Goal: Transaction & Acquisition: Purchase product/service

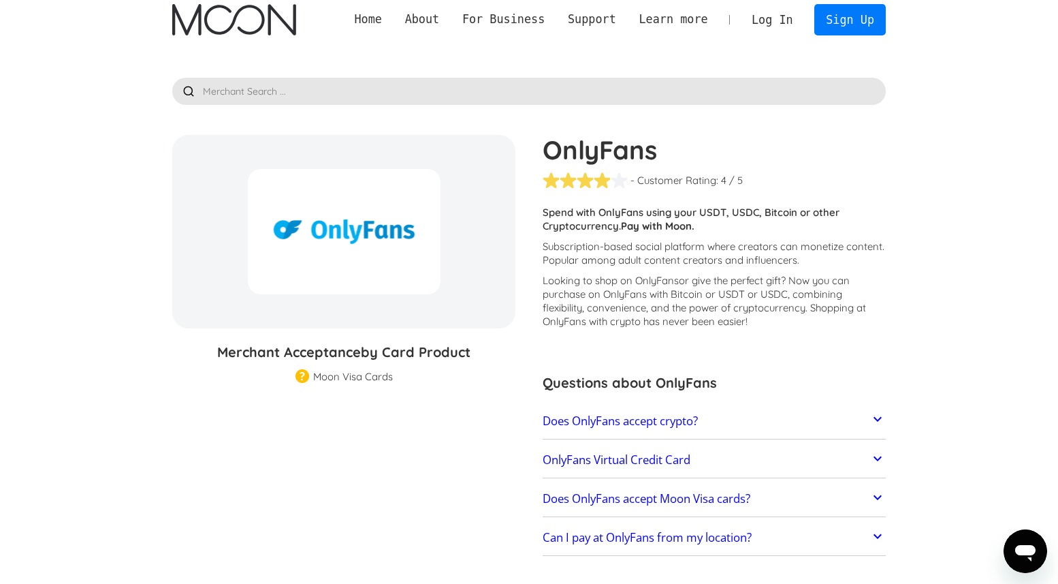
scroll to position [3, 0]
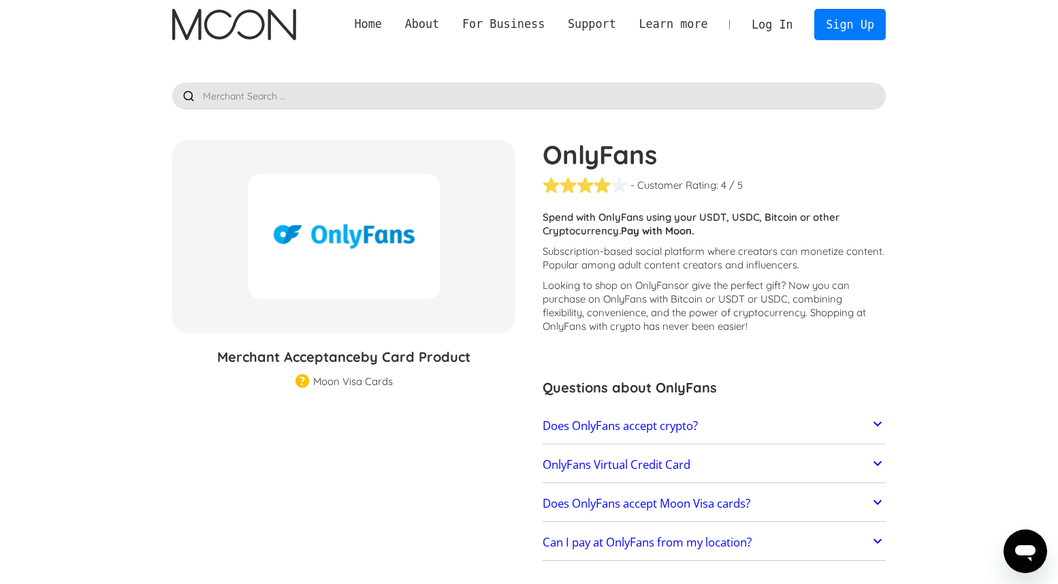
click at [227, 22] on img "home" at bounding box center [233, 24] width 123 height 31
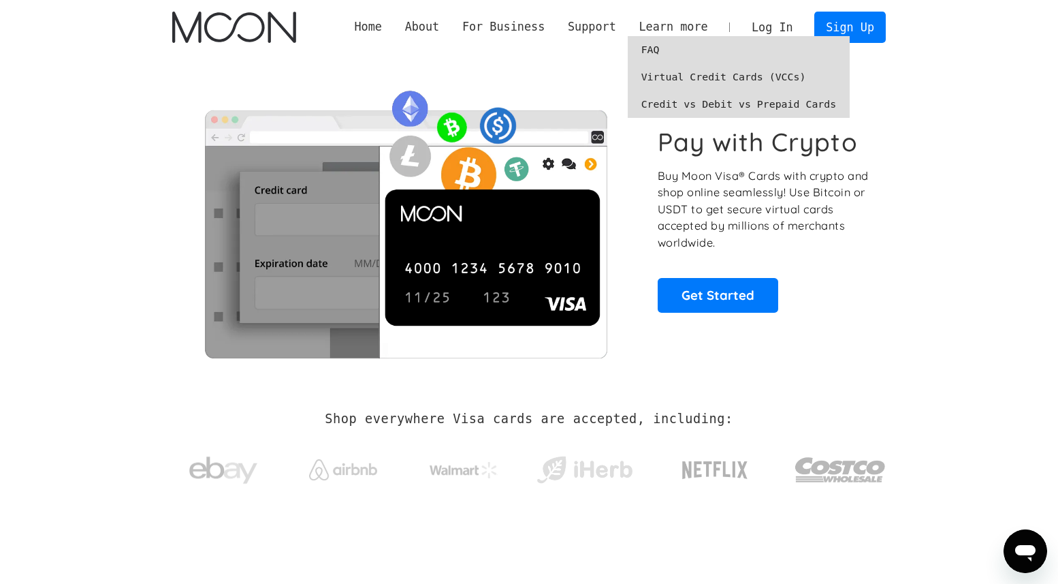
click at [645, 52] on link "FAQ" at bounding box center [739, 49] width 223 height 27
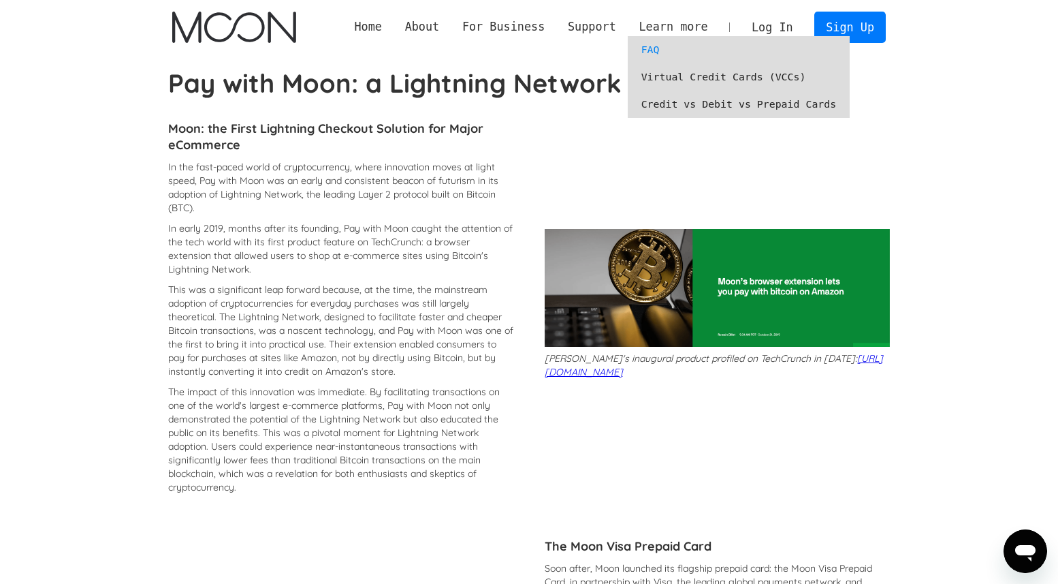
click at [693, 79] on link "Virtual Credit Cards (VCCs)" at bounding box center [739, 76] width 223 height 27
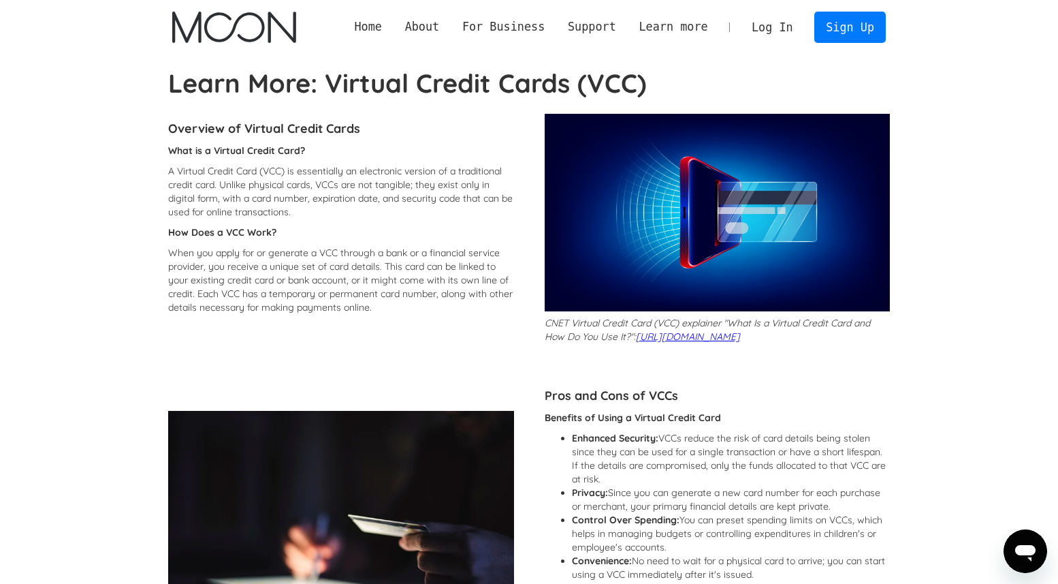
click at [283, 14] on img "home" at bounding box center [233, 27] width 123 height 31
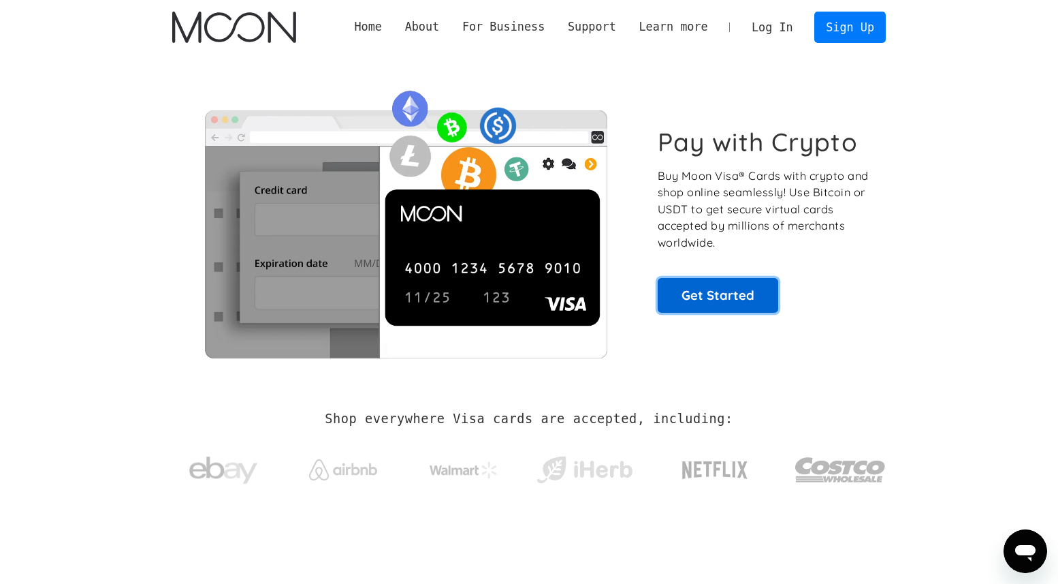
click at [735, 289] on link "Get Started" at bounding box center [718, 295] width 121 height 34
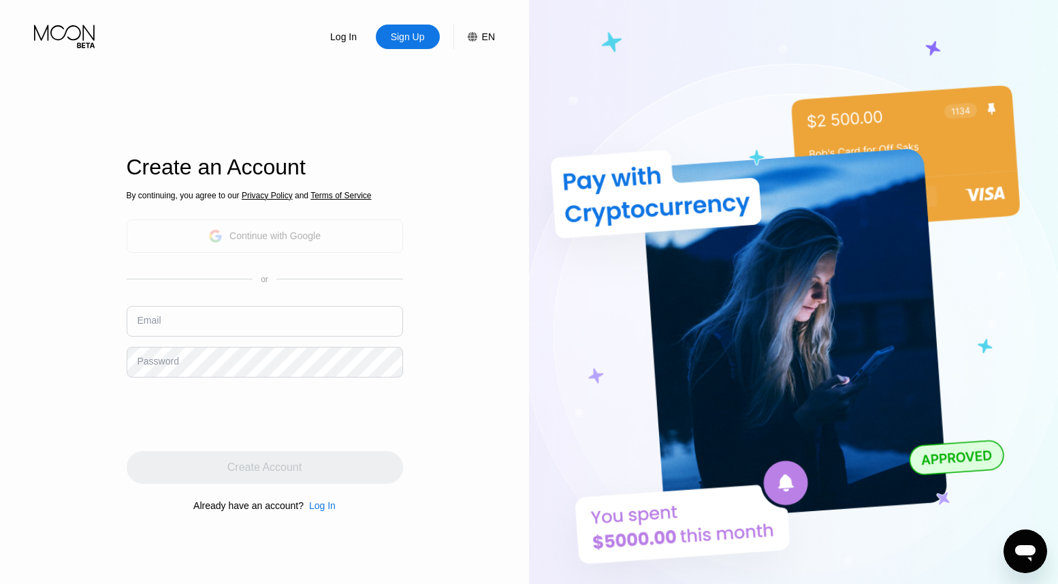
click at [330, 242] on div "Continue with Google" at bounding box center [265, 235] width 277 height 33
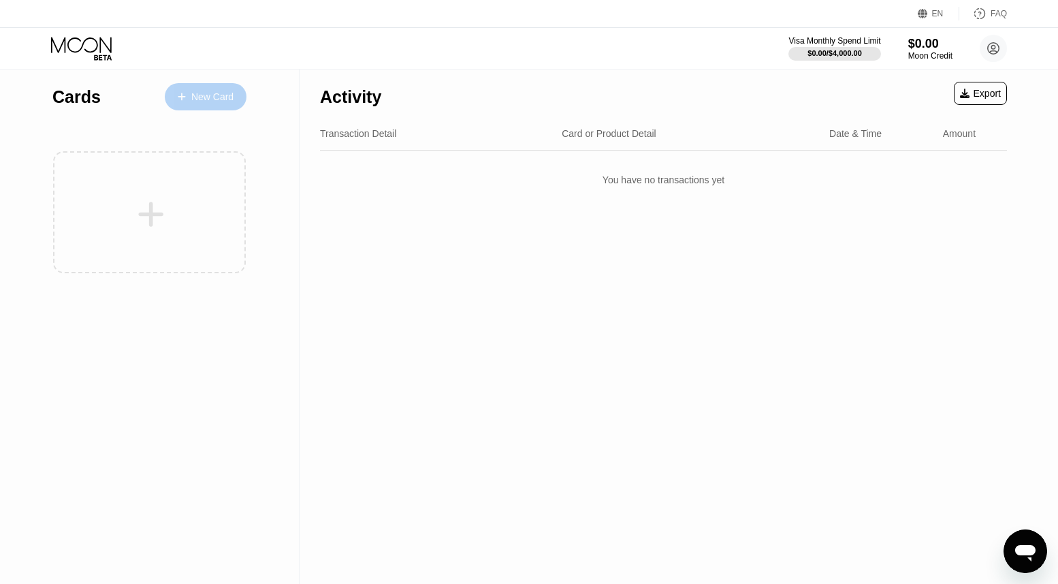
click at [202, 96] on div "New Card" at bounding box center [212, 97] width 42 height 12
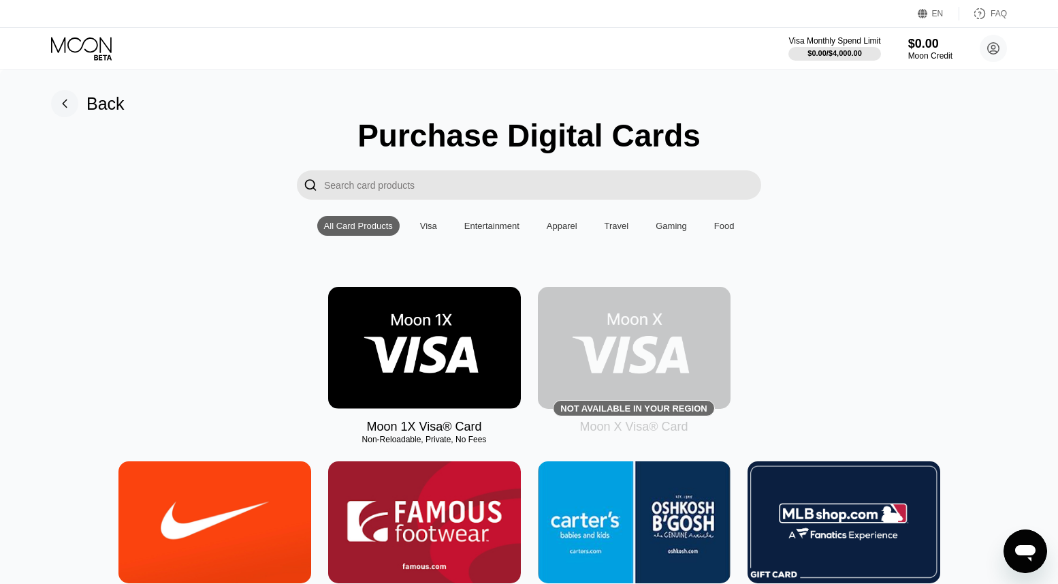
click at [439, 329] on img at bounding box center [424, 348] width 193 height 122
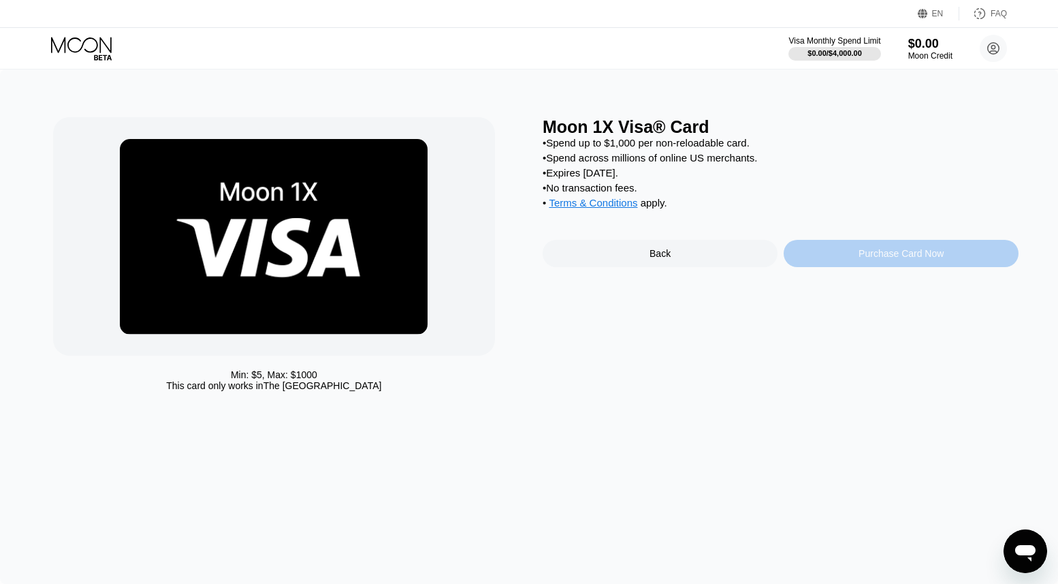
click at [934, 251] on div "Purchase Card Now" at bounding box center [901, 253] width 85 height 11
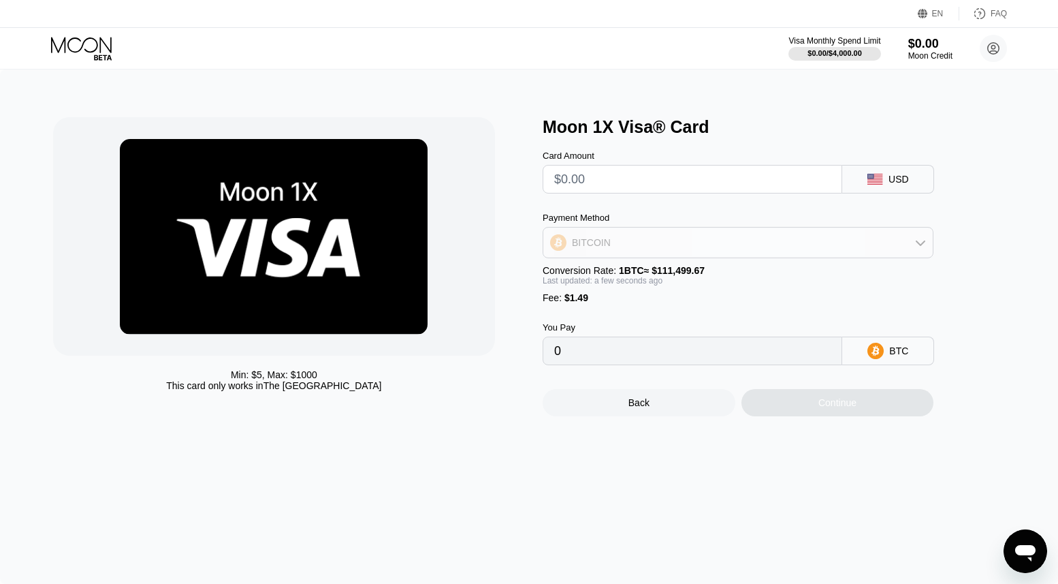
click at [789, 249] on div "BITCOIN" at bounding box center [738, 242] width 390 height 27
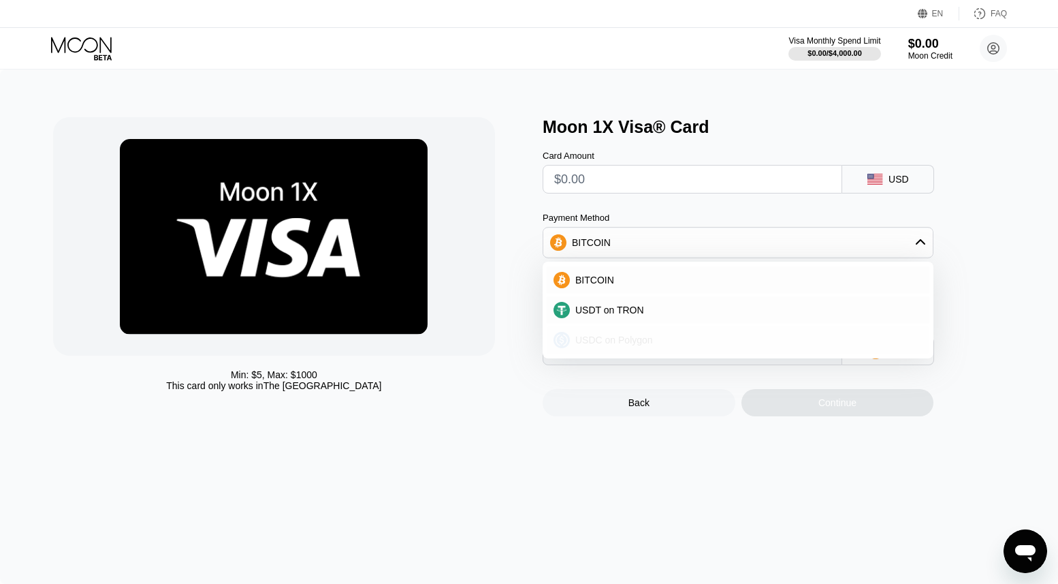
click at [780, 334] on div "USDC on Polygon" at bounding box center [746, 339] width 353 height 11
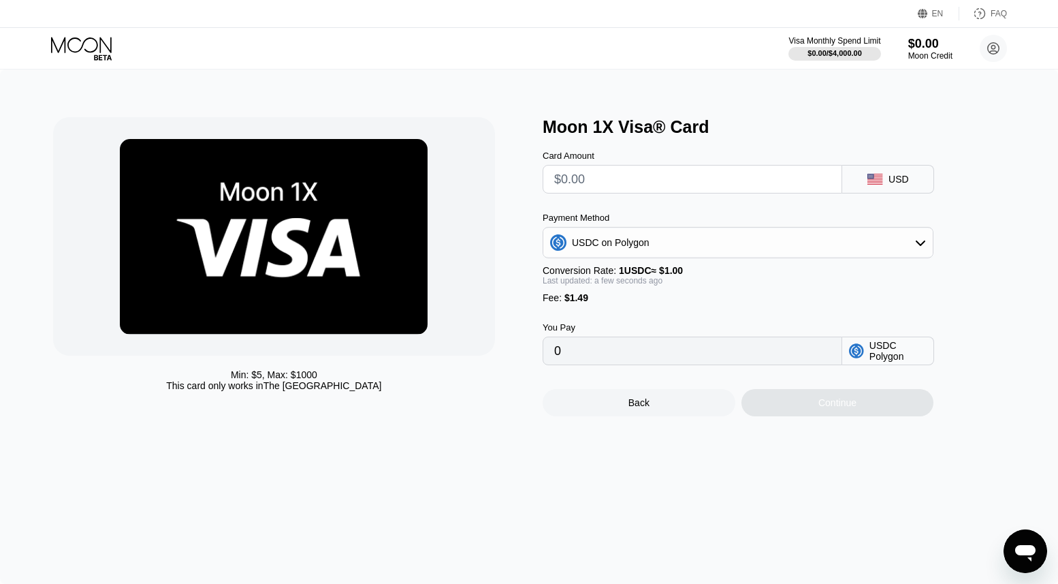
click at [768, 236] on div "USDC on Polygon" at bounding box center [738, 242] width 390 height 27
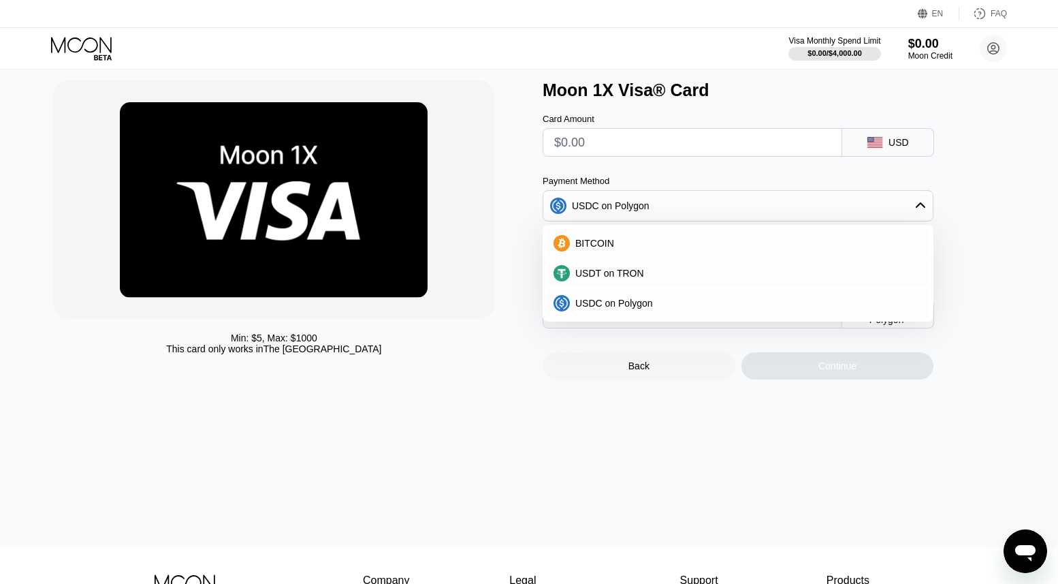
scroll to position [35, 0]
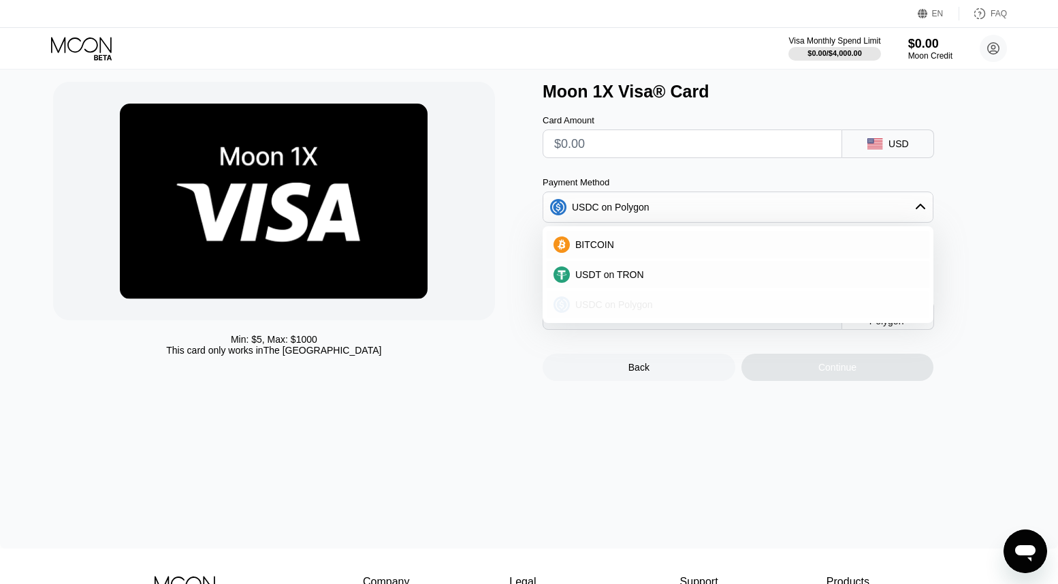
click at [720, 304] on div "USDC on Polygon" at bounding box center [746, 304] width 353 height 11
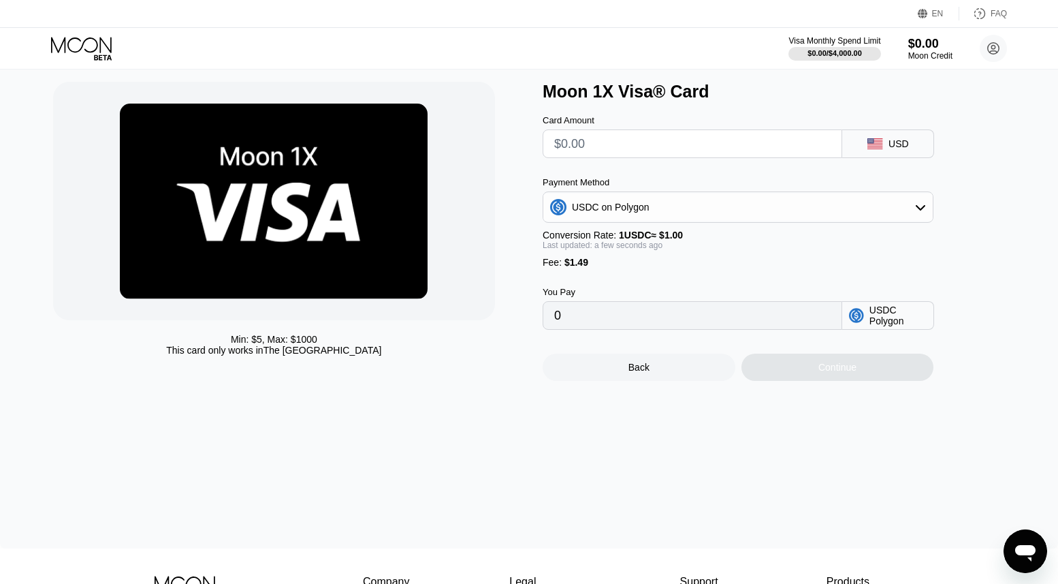
click at [783, 283] on div "You Pay 0 USDC Polygon" at bounding box center [761, 299] width 436 height 62
click at [779, 142] on input "text" at bounding box center [692, 143] width 277 height 27
type input "$4"
type input "5.49000000"
type input "$40"
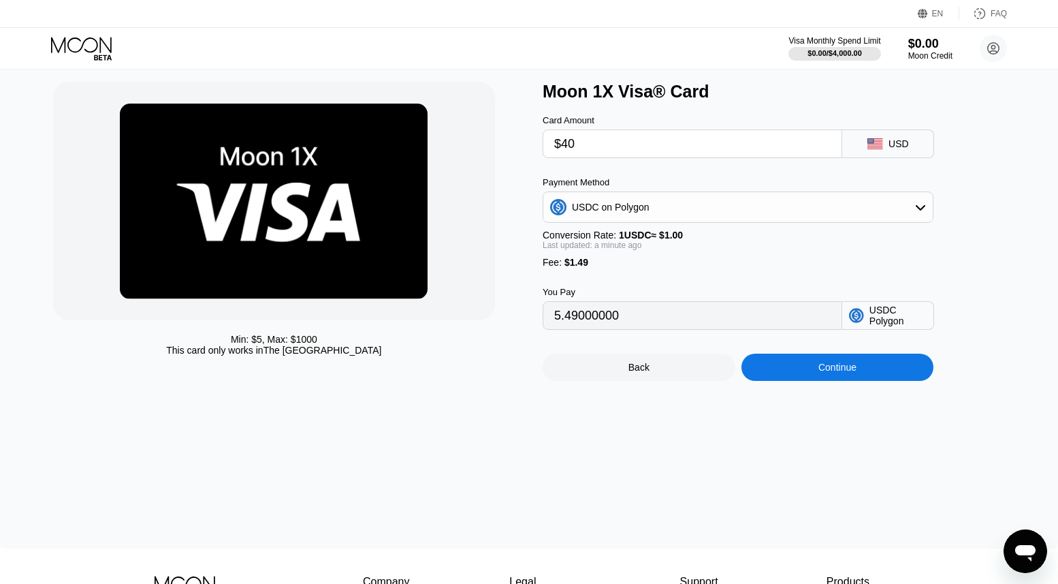
type input "41.49000000"
type input "$40"
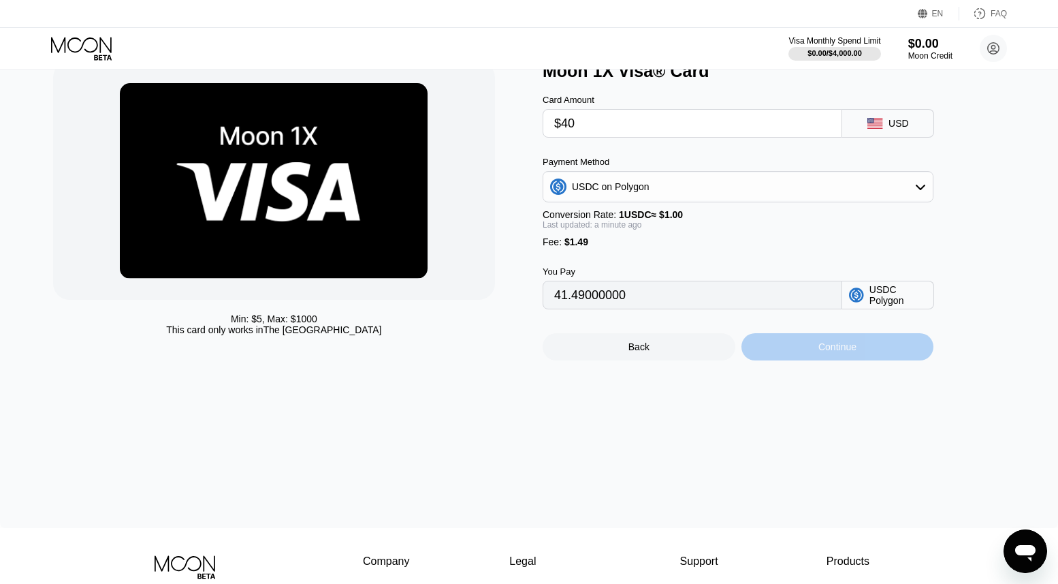
click at [842, 347] on div "Continue" at bounding box center [838, 346] width 38 height 11
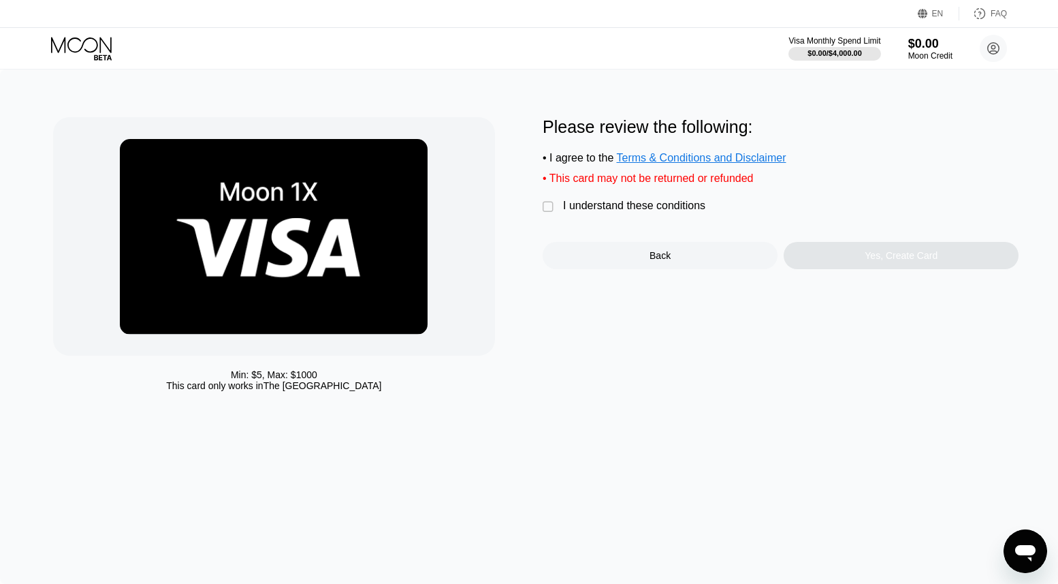
click at [547, 207] on div "" at bounding box center [550, 207] width 14 height 14
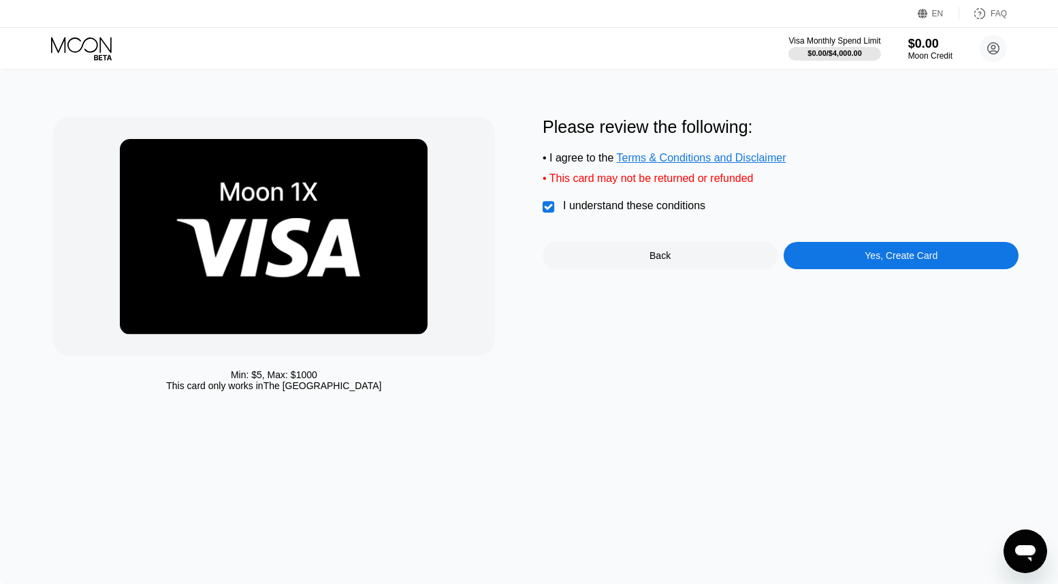
click at [884, 269] on div "Yes, Create Card" at bounding box center [901, 255] width 235 height 27
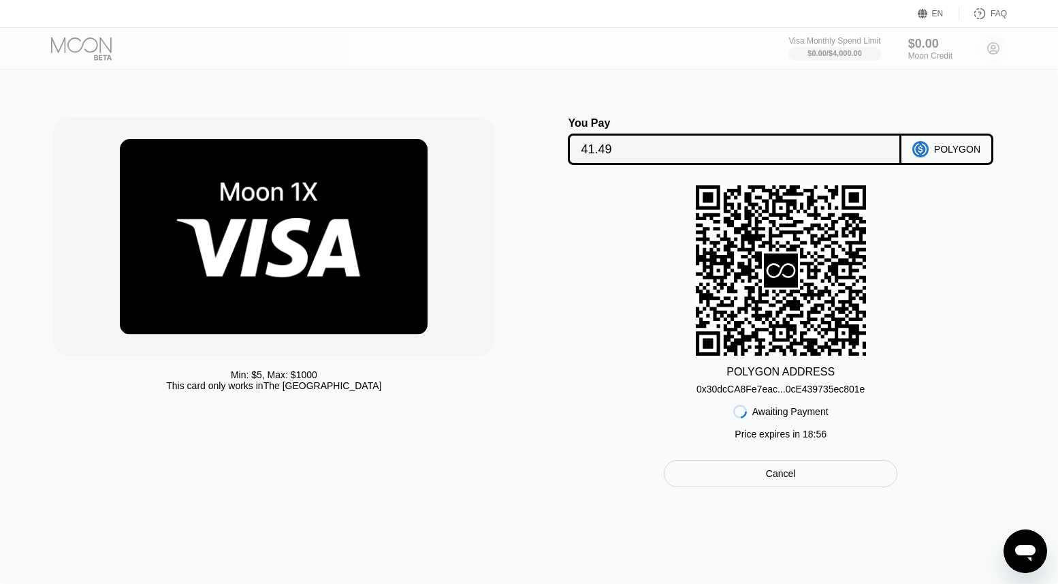
click at [808, 384] on div "0x30dcCA8Fe7eac...0cE439735ec801e" at bounding box center [781, 388] width 169 height 11
click at [731, 153] on input "41.49" at bounding box center [735, 149] width 308 height 27
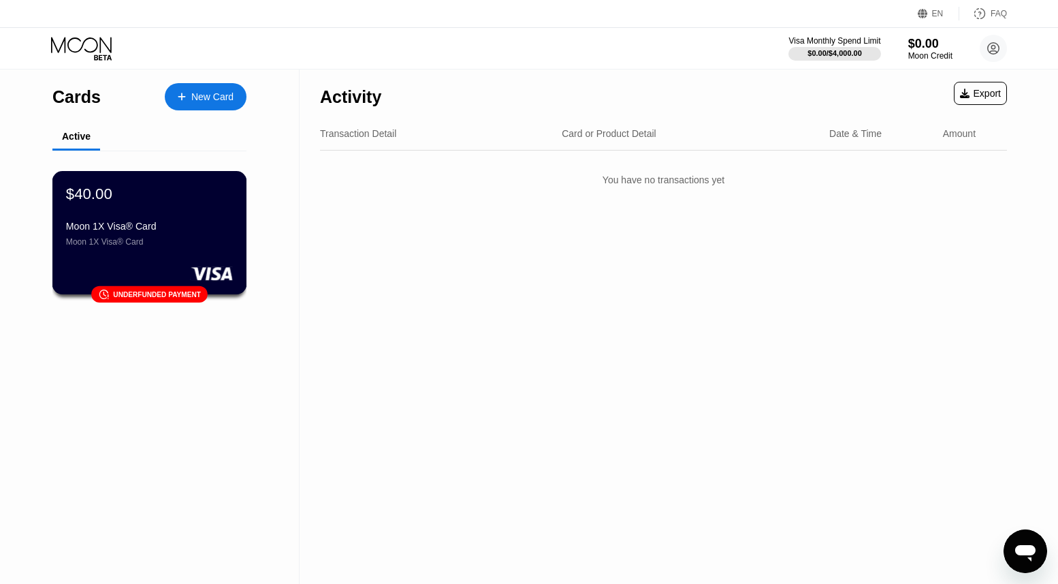
click at [147, 245] on div "Moon 1X Visa® Card" at bounding box center [149, 242] width 167 height 10
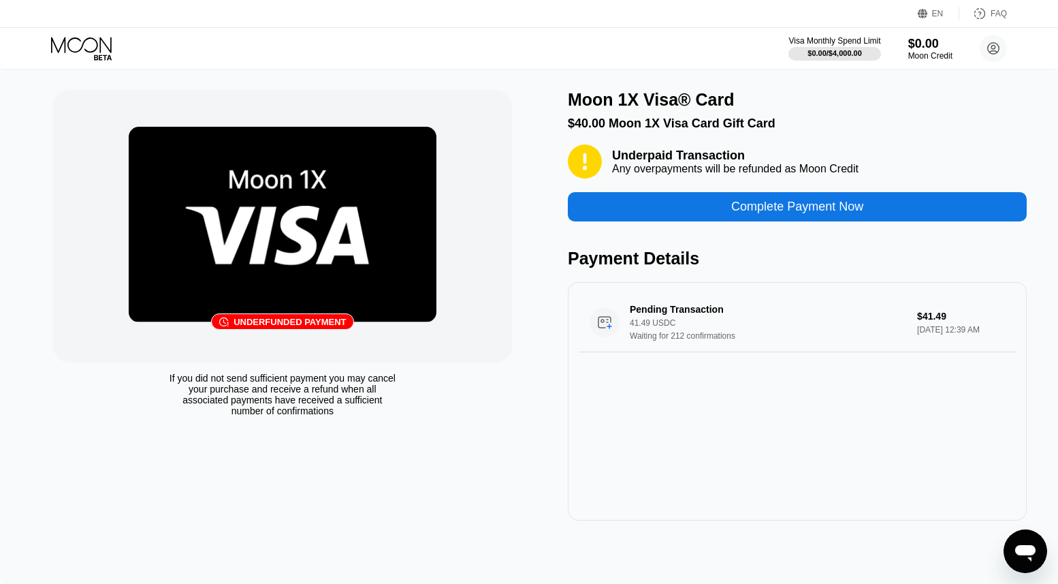
click at [655, 151] on div "Underpaid Transaction" at bounding box center [735, 155] width 247 height 14
click at [735, 260] on div "Payment Details" at bounding box center [797, 259] width 459 height 20
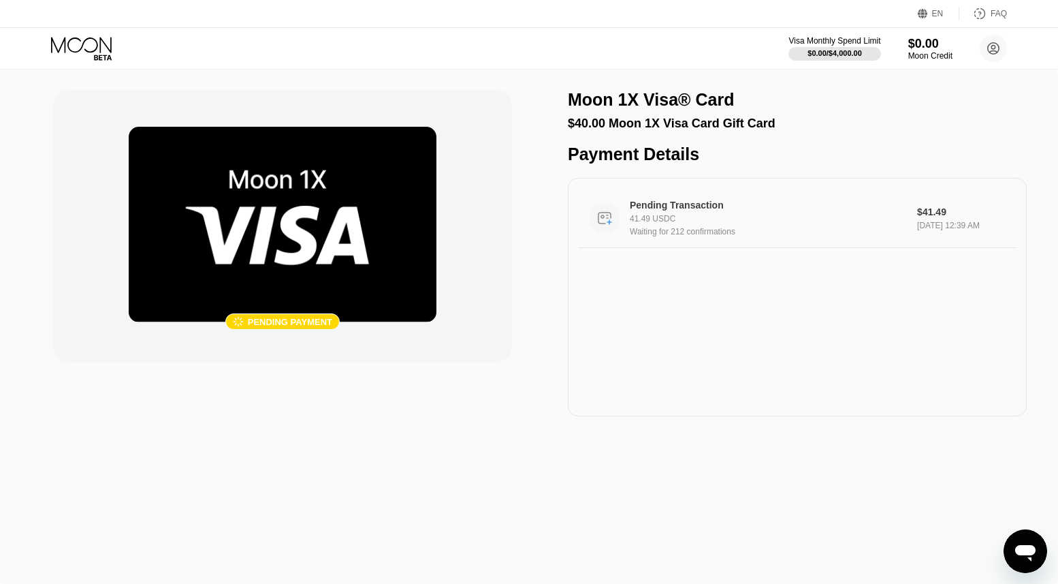
click at [648, 204] on div "Pending Transaction" at bounding box center [762, 205] width 265 height 11
click at [317, 277] on img at bounding box center [283, 224] width 308 height 195
click at [524, 94] on div " Pending payment Moon 1X Visa® Card $40.00 Moon 1X Visa Card Gift Card Payment…" at bounding box center [529, 253] width 953 height 326
click at [82, 43] on icon at bounding box center [82, 49] width 63 height 24
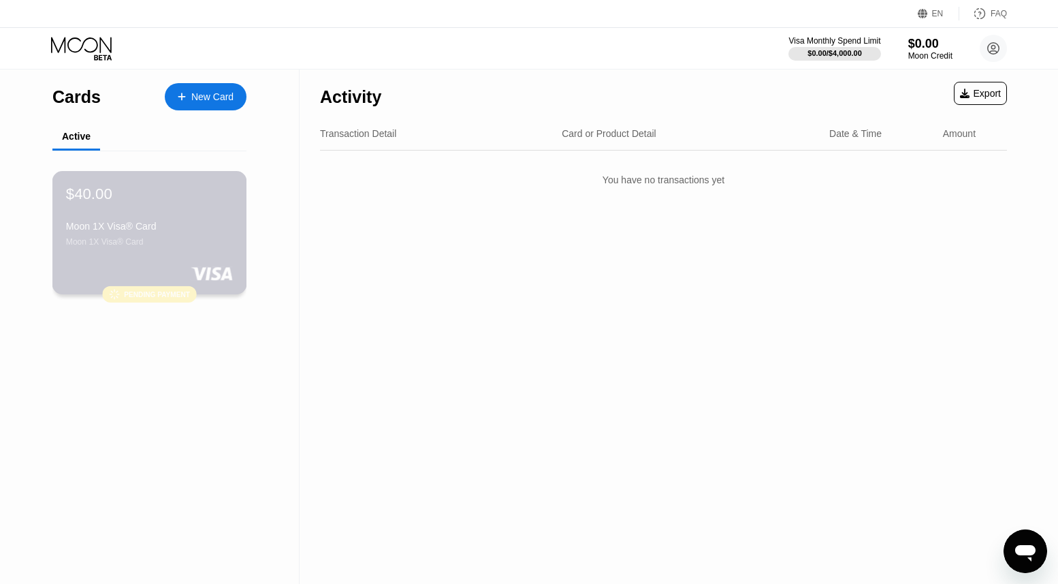
click at [220, 228] on div "Moon 1X Visa® Card" at bounding box center [149, 226] width 167 height 11
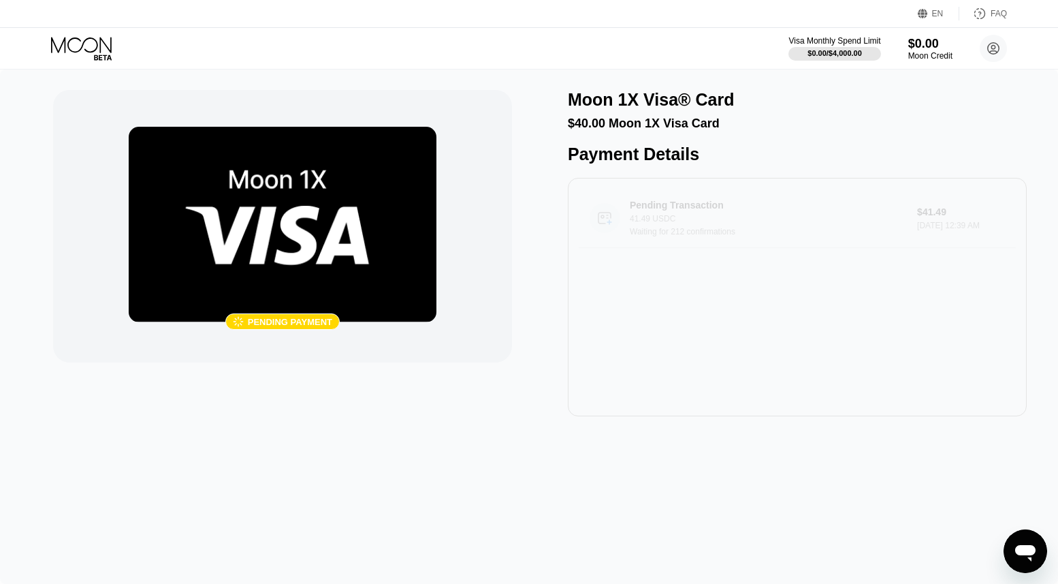
click at [643, 225] on div "Pending Transaction 41.49 USDC Waiting for 212 confirmations" at bounding box center [772, 218] width 285 height 37
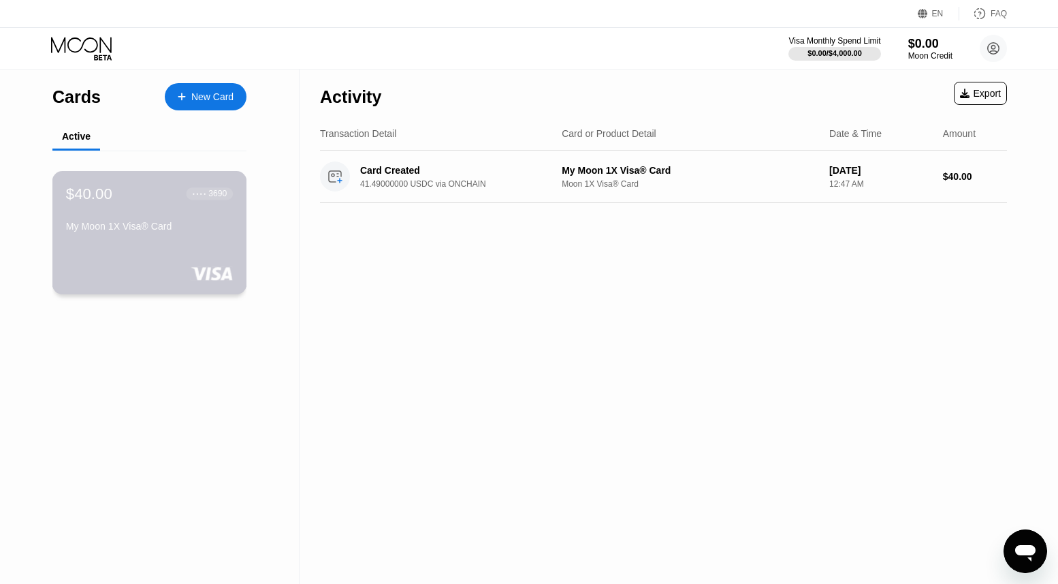
click at [172, 208] on div "$40.00 ● ● ● ● 3690 My Moon 1X Visa® Card" at bounding box center [149, 211] width 167 height 52
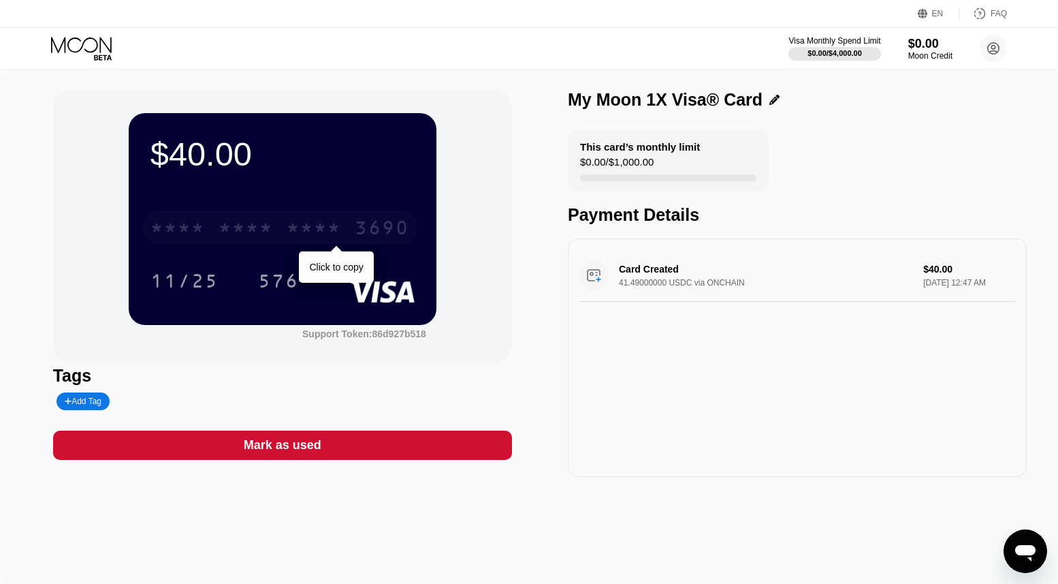
click at [255, 227] on div "* * * *" at bounding box center [246, 230] width 54 height 22
click at [989, 12] on div "FAQ" at bounding box center [984, 14] width 48 height 14
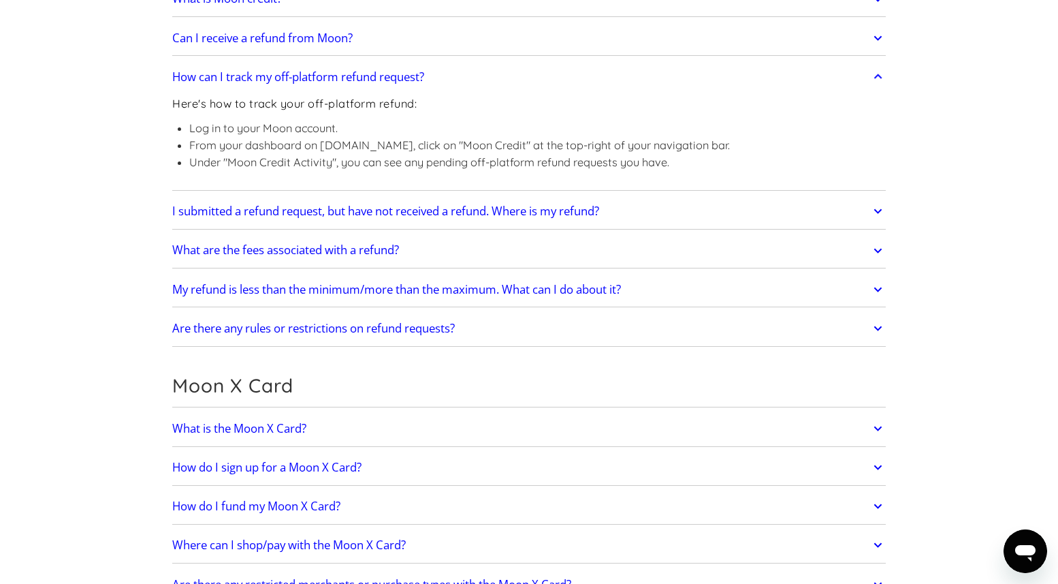
scroll to position [742, 0]
click at [429, 332] on h2 "Are there any rules or restrictions on refund requests?" at bounding box center [313, 328] width 283 height 14
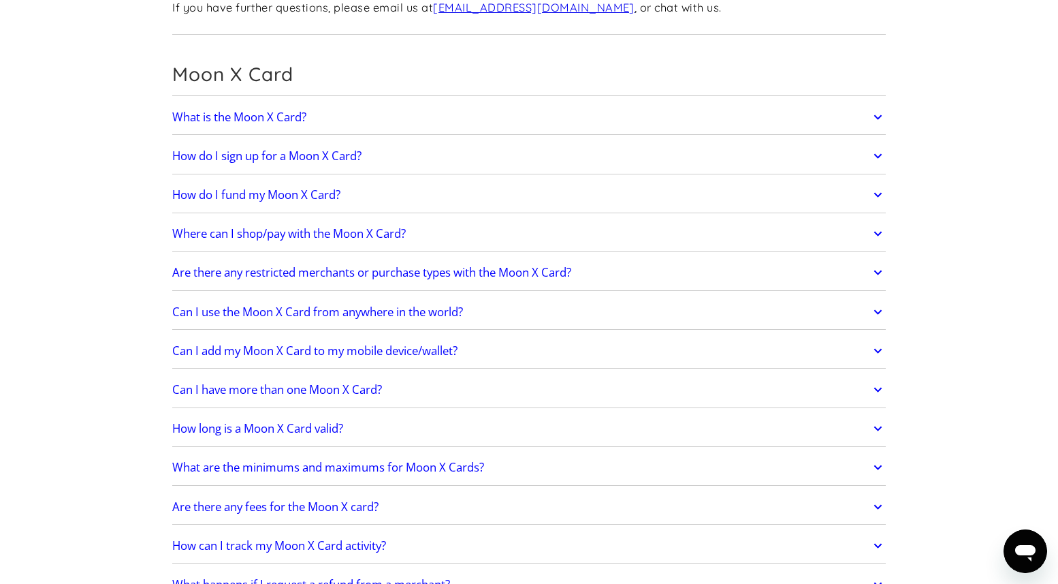
scroll to position [1188, 0]
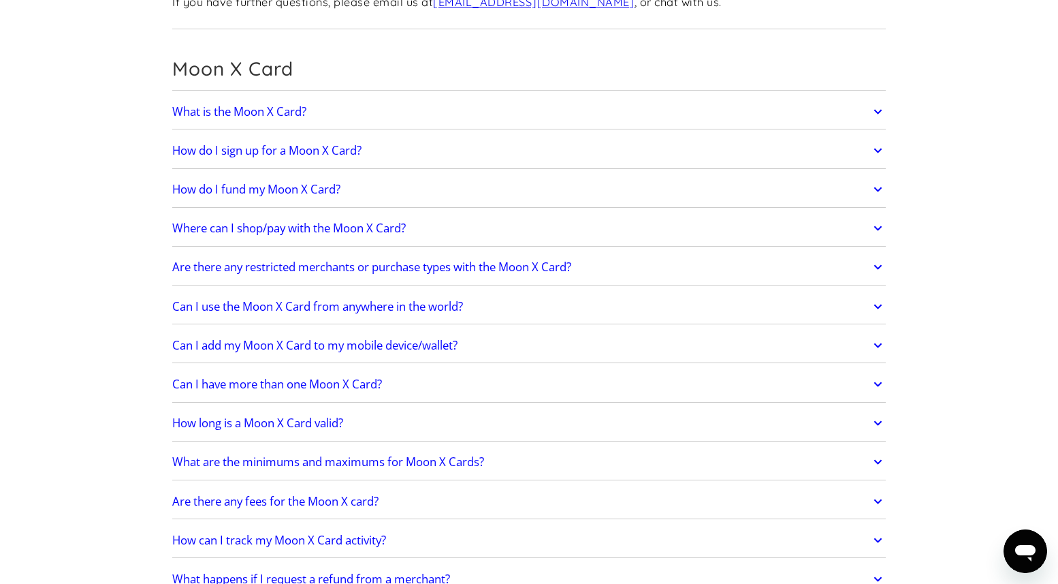
click at [374, 274] on h2 "Are there any restricted merchants or purchase types with the Moon X Card?" at bounding box center [371, 267] width 399 height 14
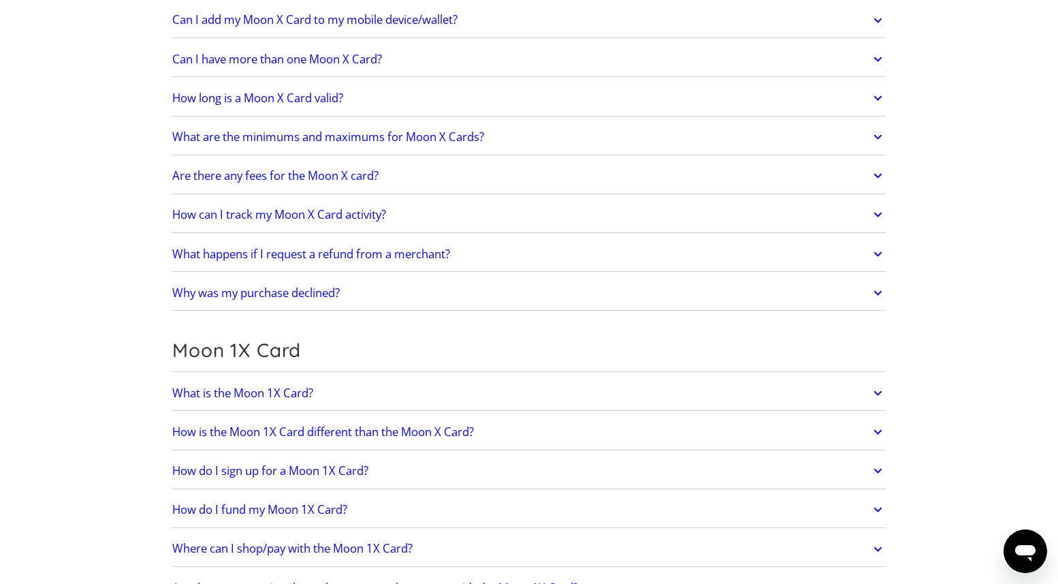
scroll to position [1881, 0]
click at [347, 179] on h2 "Are there any fees for the Moon X card?" at bounding box center [275, 175] width 206 height 14
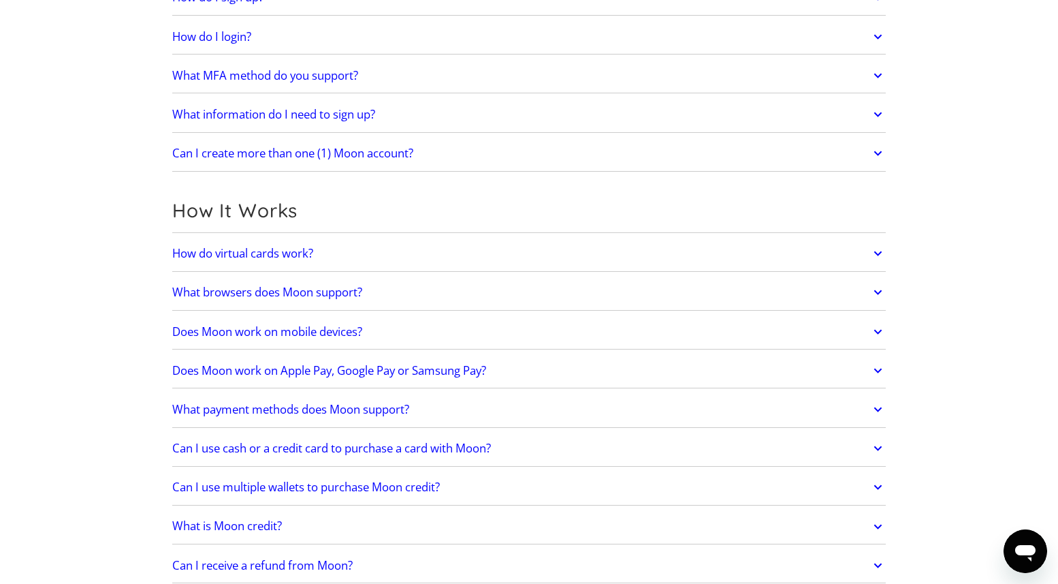
scroll to position [0, 0]
